Goal: Book appointment/travel/reservation

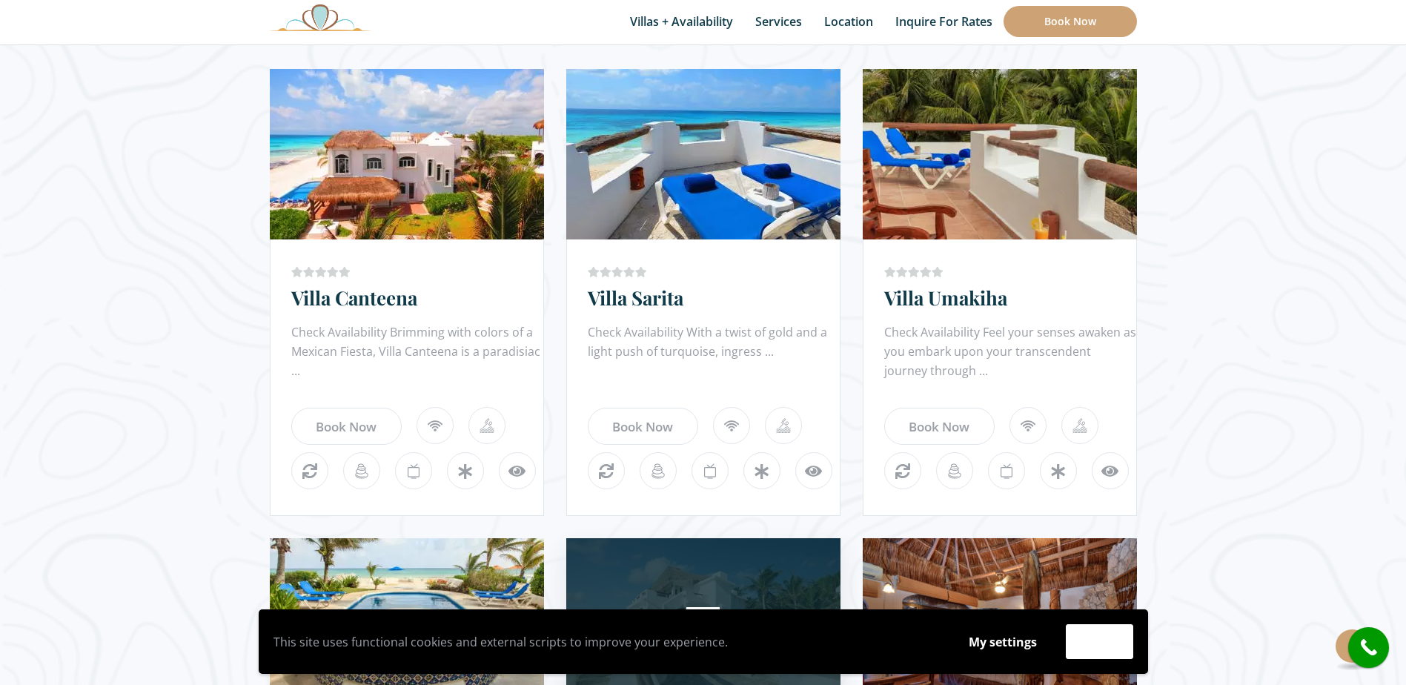
scroll to position [889, 0]
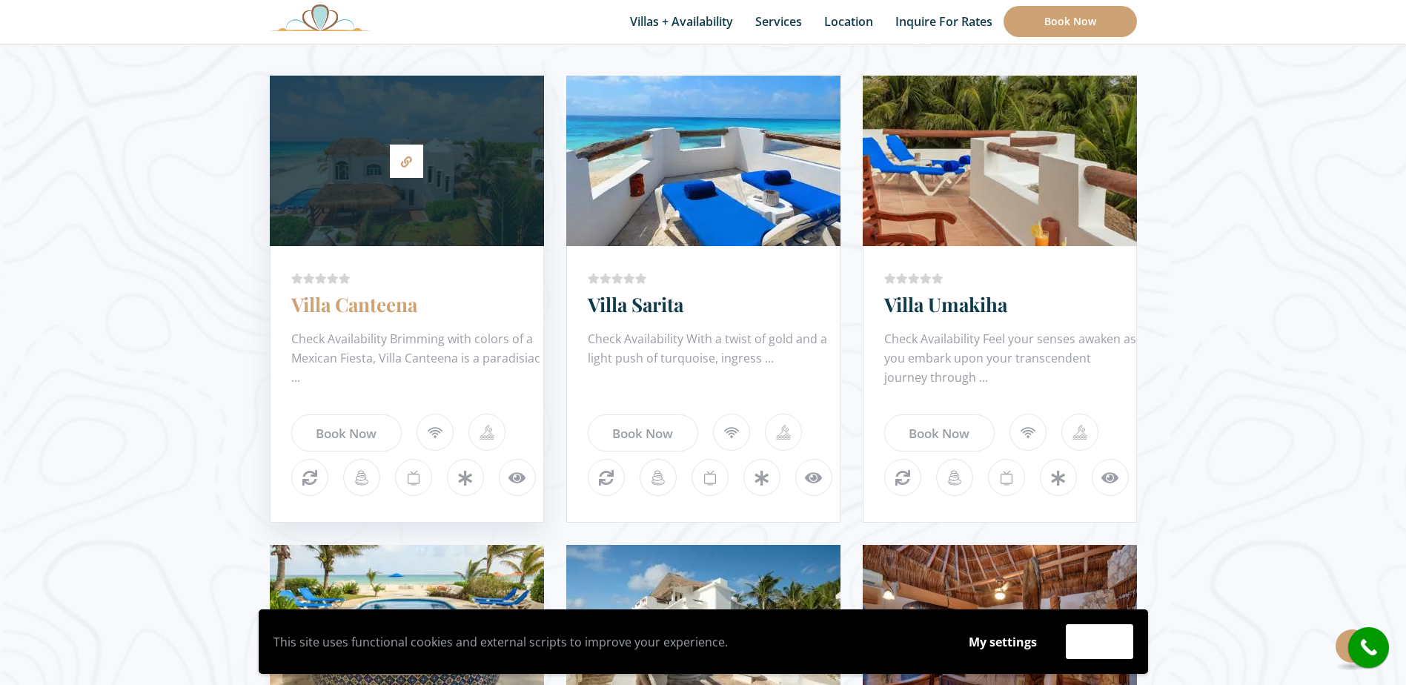
click at [400, 313] on link "Villa Canteena" at bounding box center [354, 304] width 126 height 26
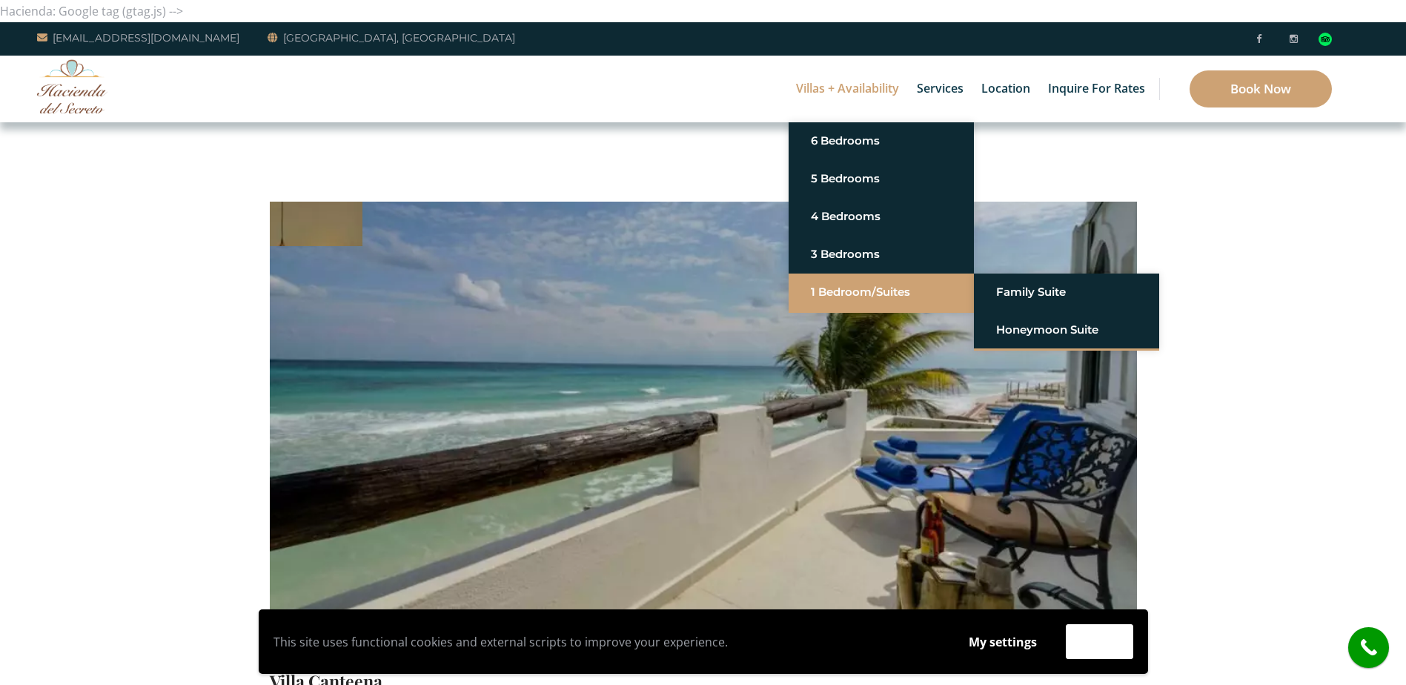
click at [842, 291] on link "1 Bedroom/Suites" at bounding box center [881, 292] width 141 height 27
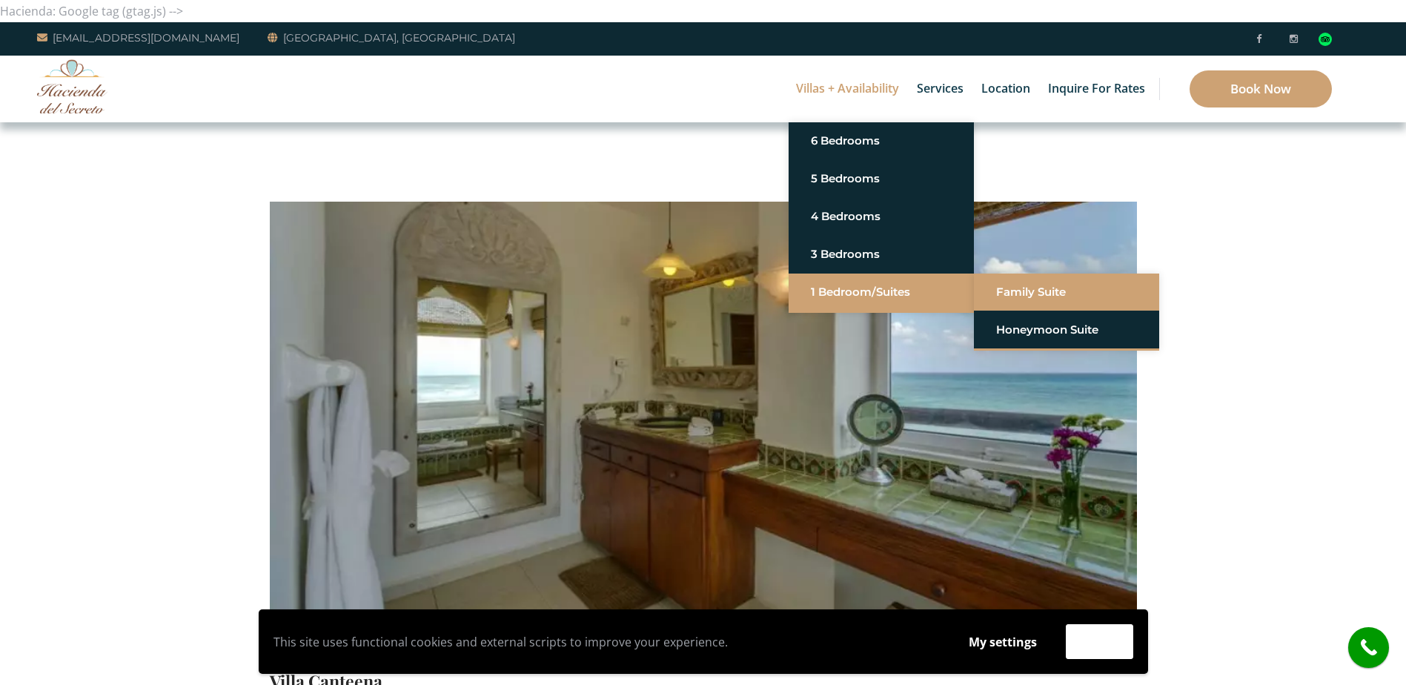
click at [1015, 296] on link "Family Suite" at bounding box center [1066, 292] width 141 height 27
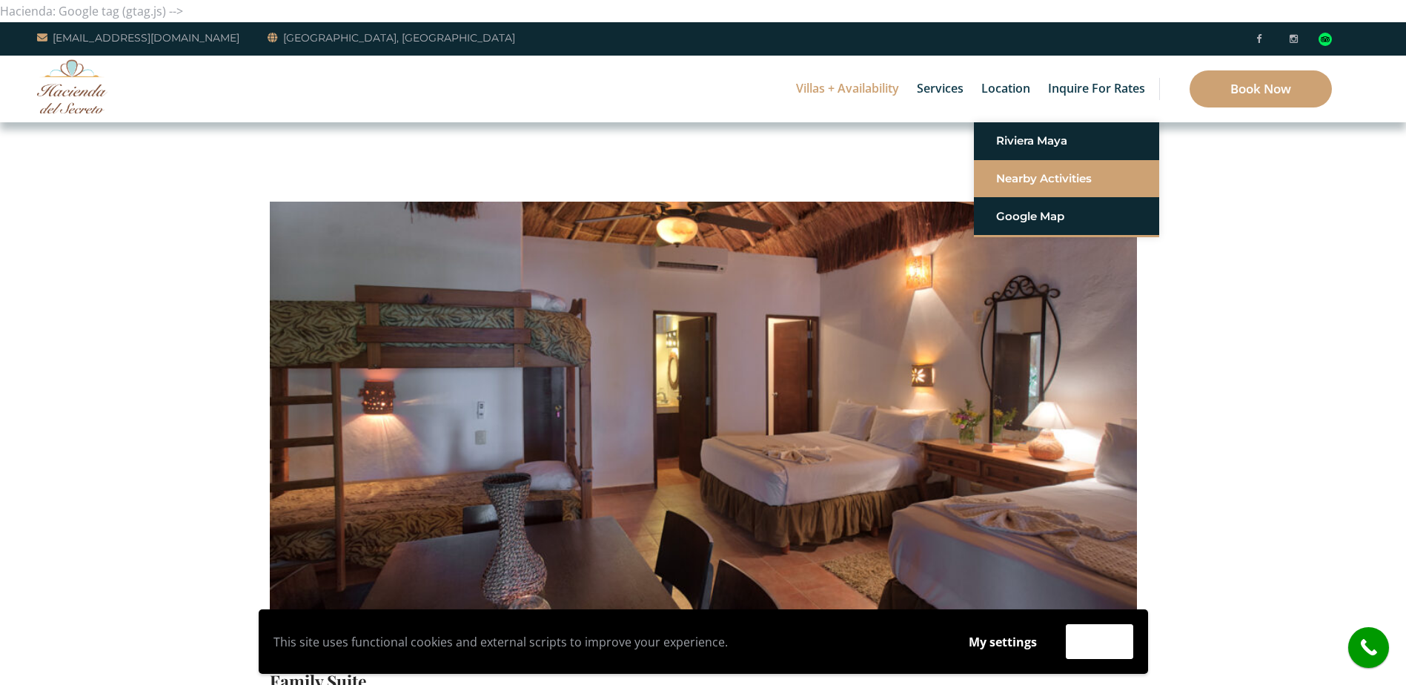
click at [1017, 178] on link "Nearby Activities" at bounding box center [1066, 178] width 141 height 27
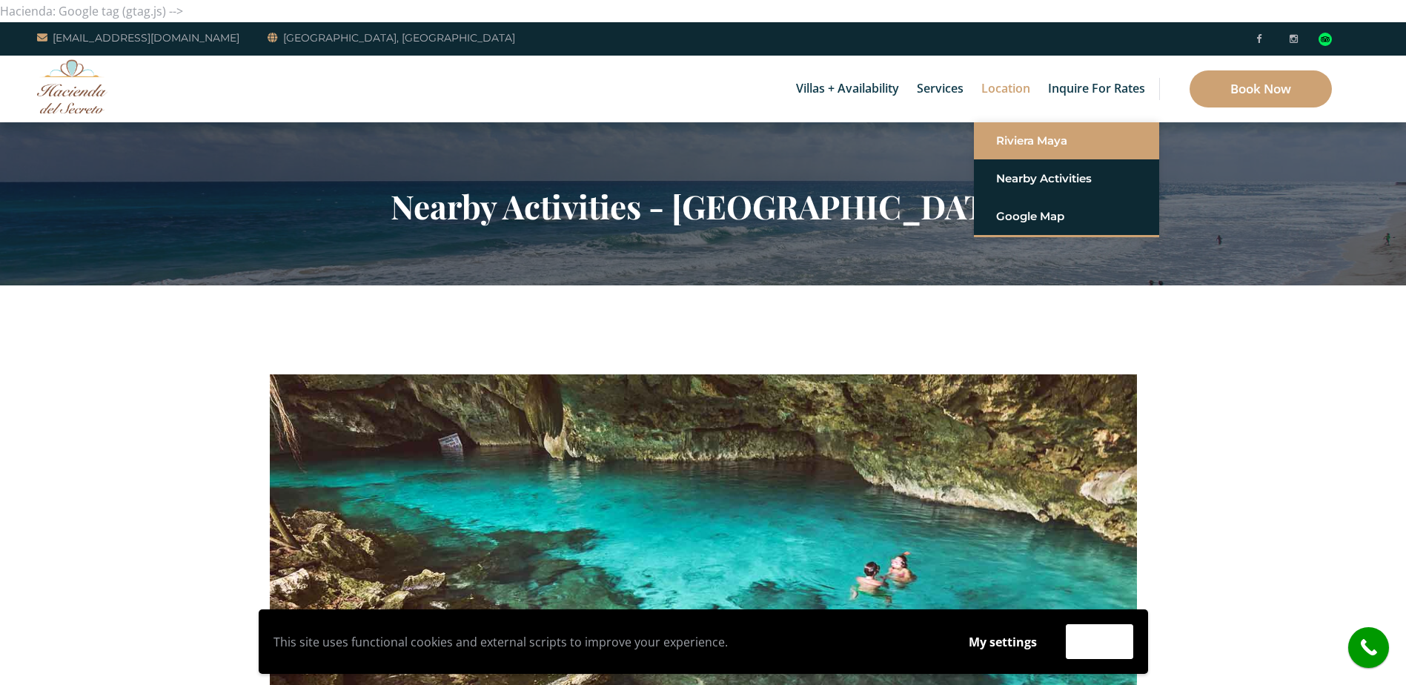
click at [1011, 141] on link "Riviera Maya" at bounding box center [1066, 140] width 141 height 27
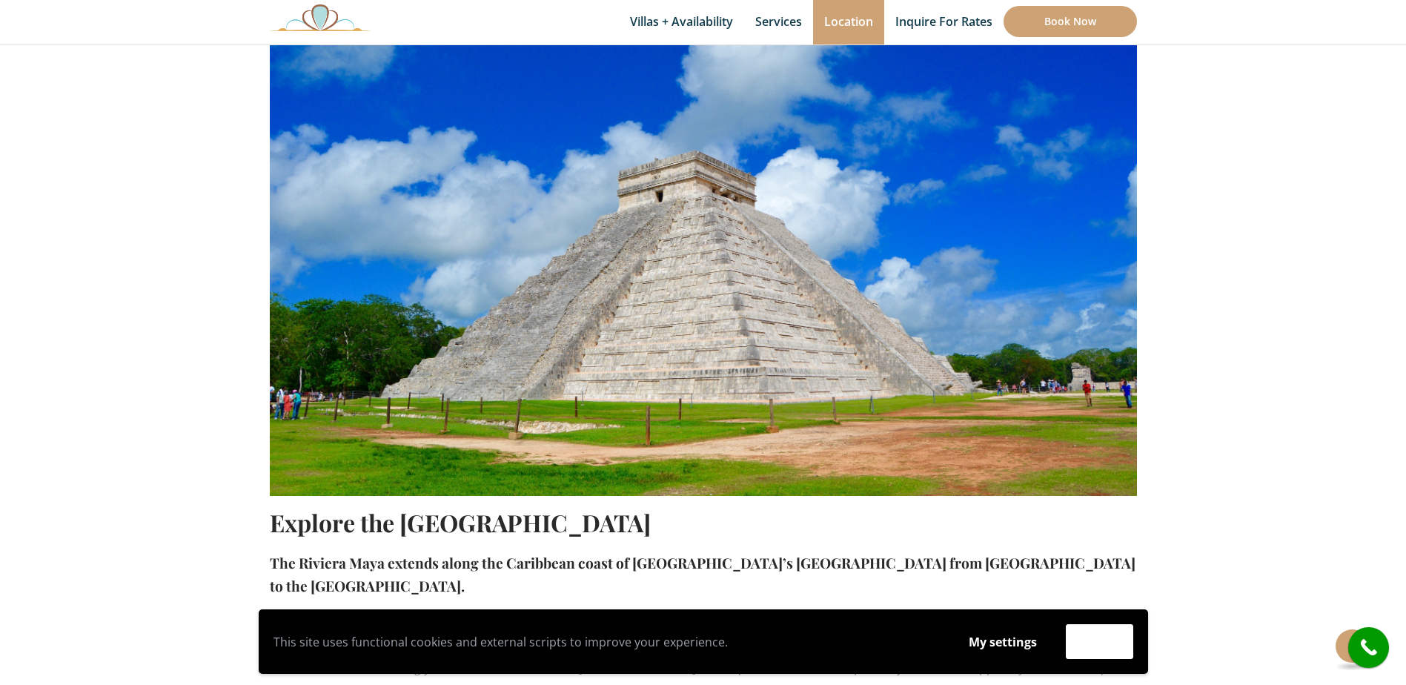
scroll to position [207, 0]
